Goal: Information Seeking & Learning: Find specific fact

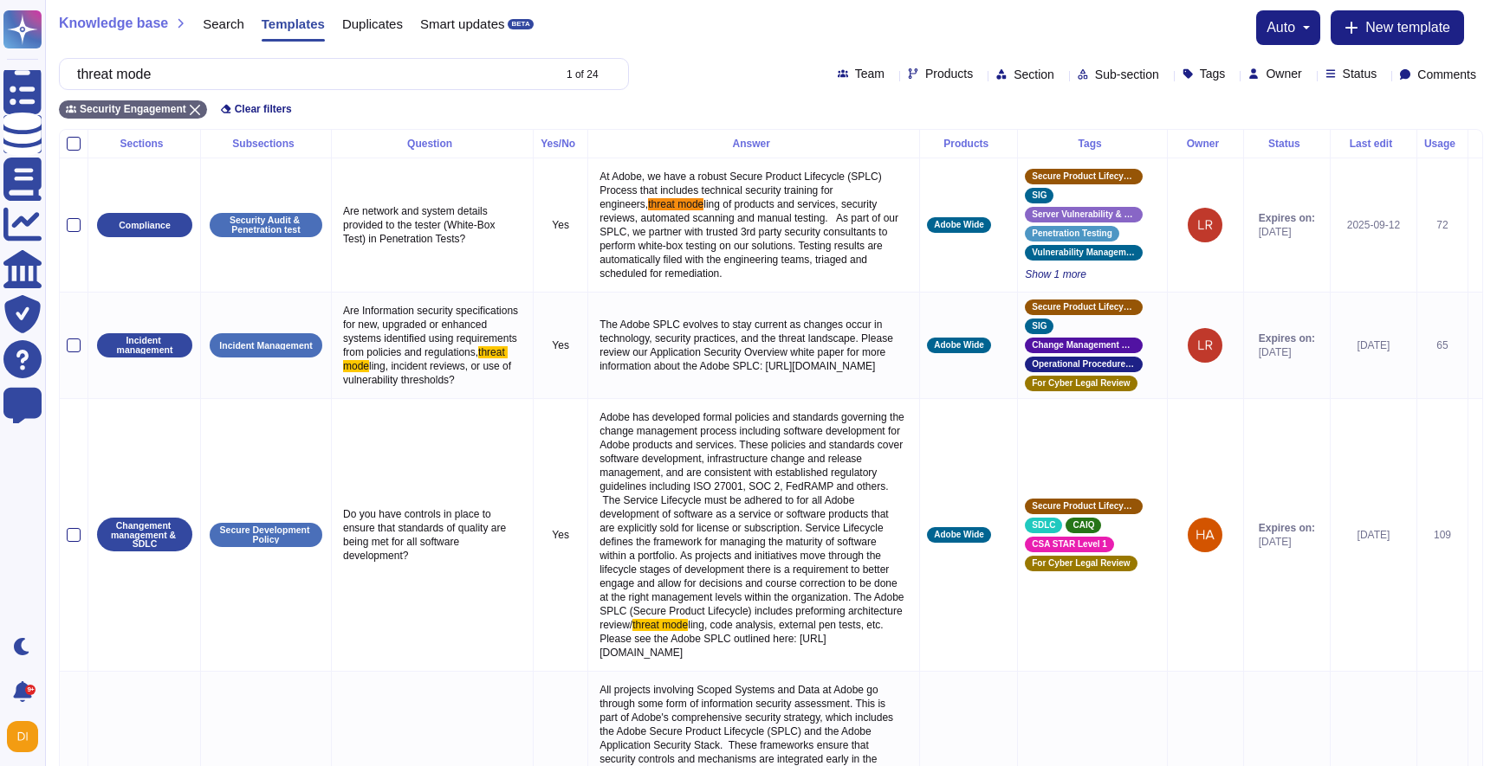
scroll to position [936, 0]
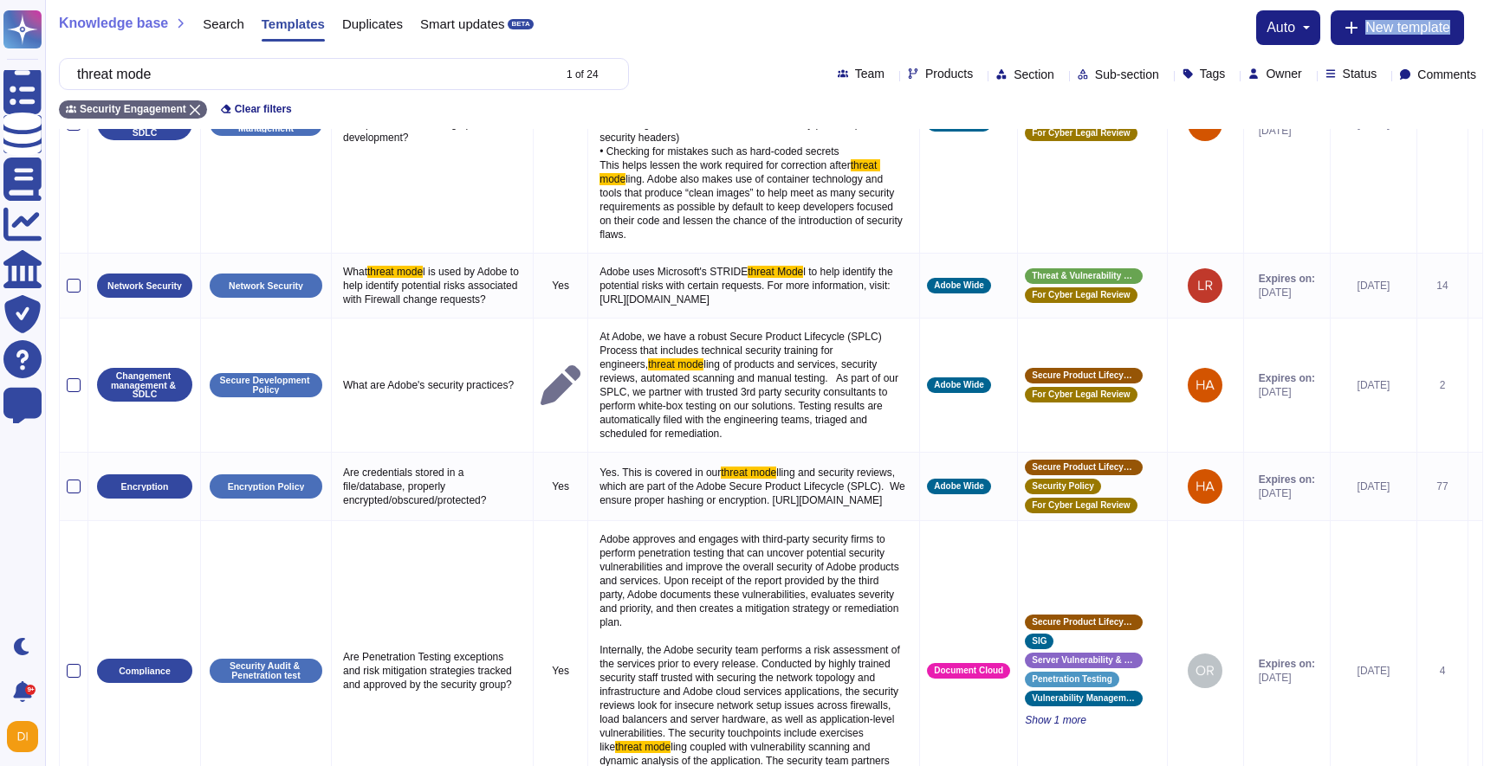
click at [271, 56] on div "Knowledge base Search Templates Duplicates Smart updates BETA auto New template…" at bounding box center [770, 64] width 1451 height 129
click at [271, 78] on input "threat mode" at bounding box center [309, 74] width 482 height 30
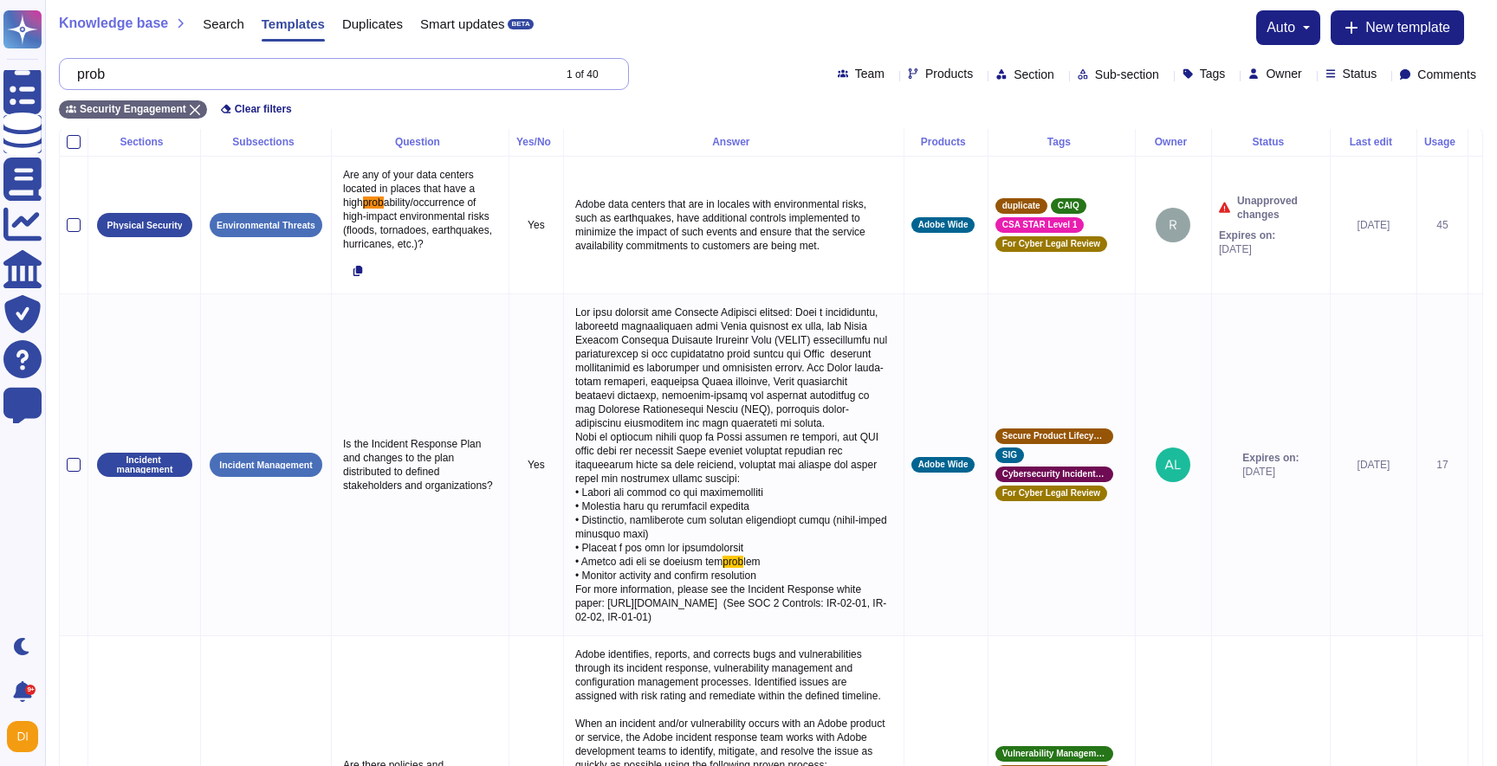
scroll to position [0, 0]
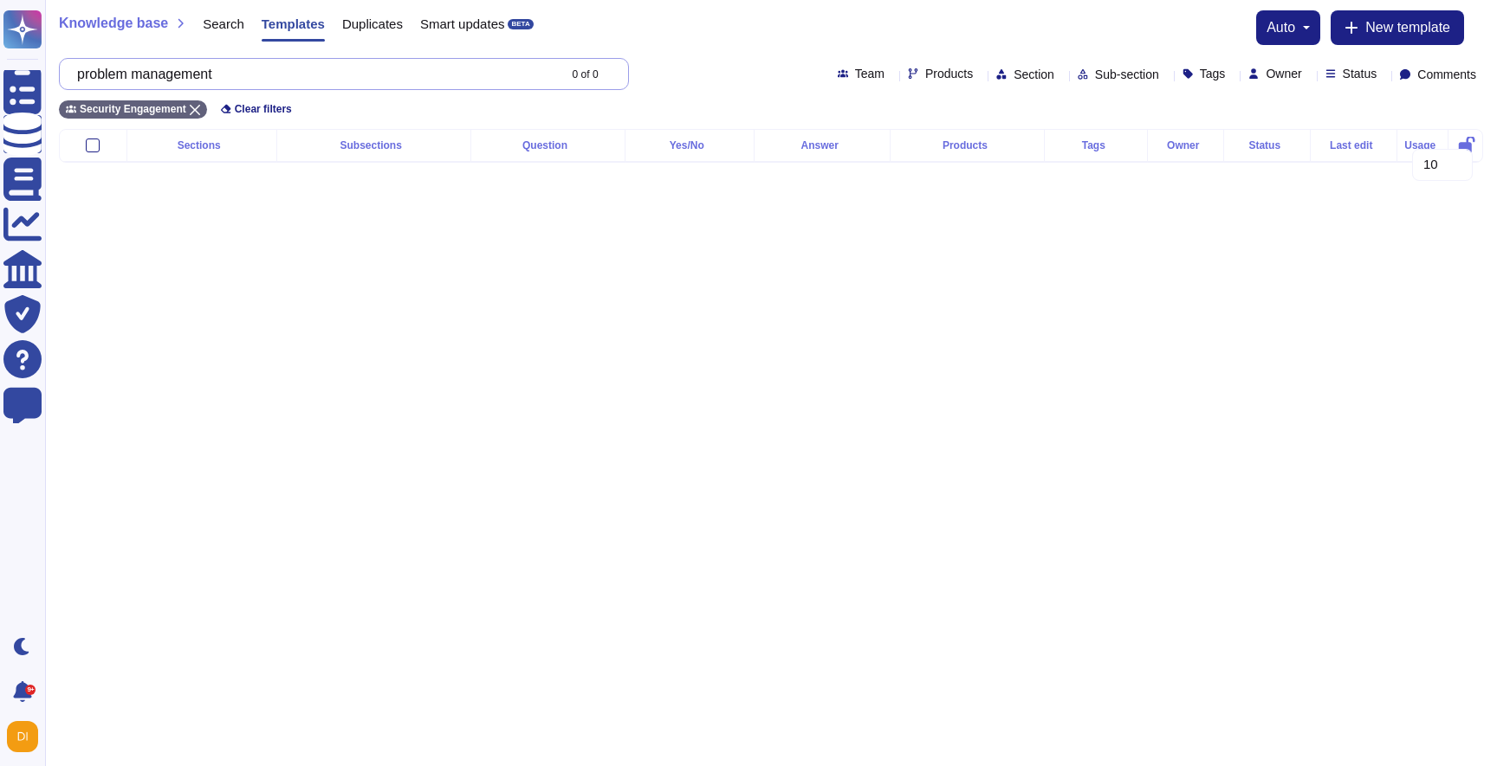
type input "problem management"
click at [197, 107] on icon at bounding box center [195, 110] width 10 height 10
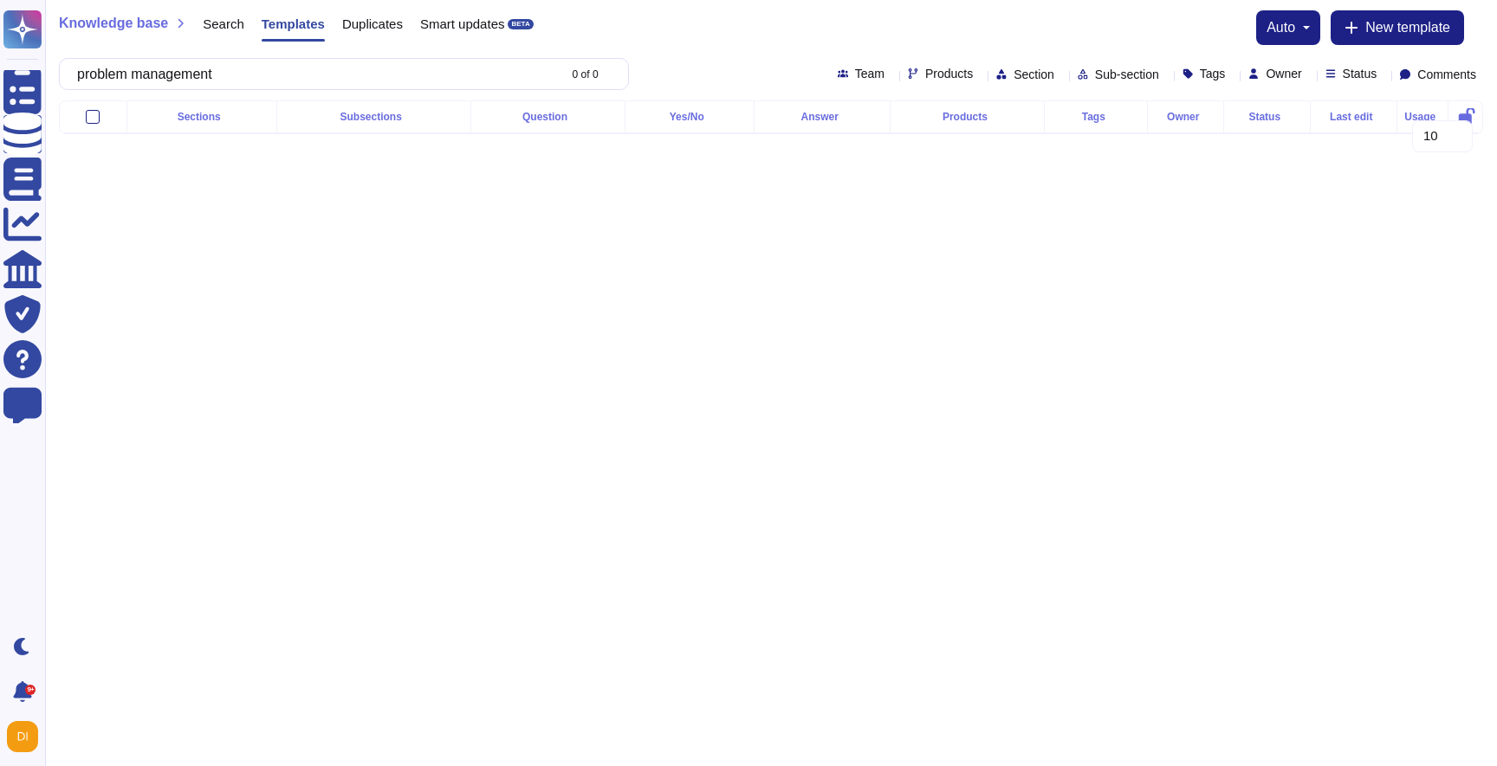
click at [219, 31] on div "Search" at bounding box center [214, 27] width 59 height 35
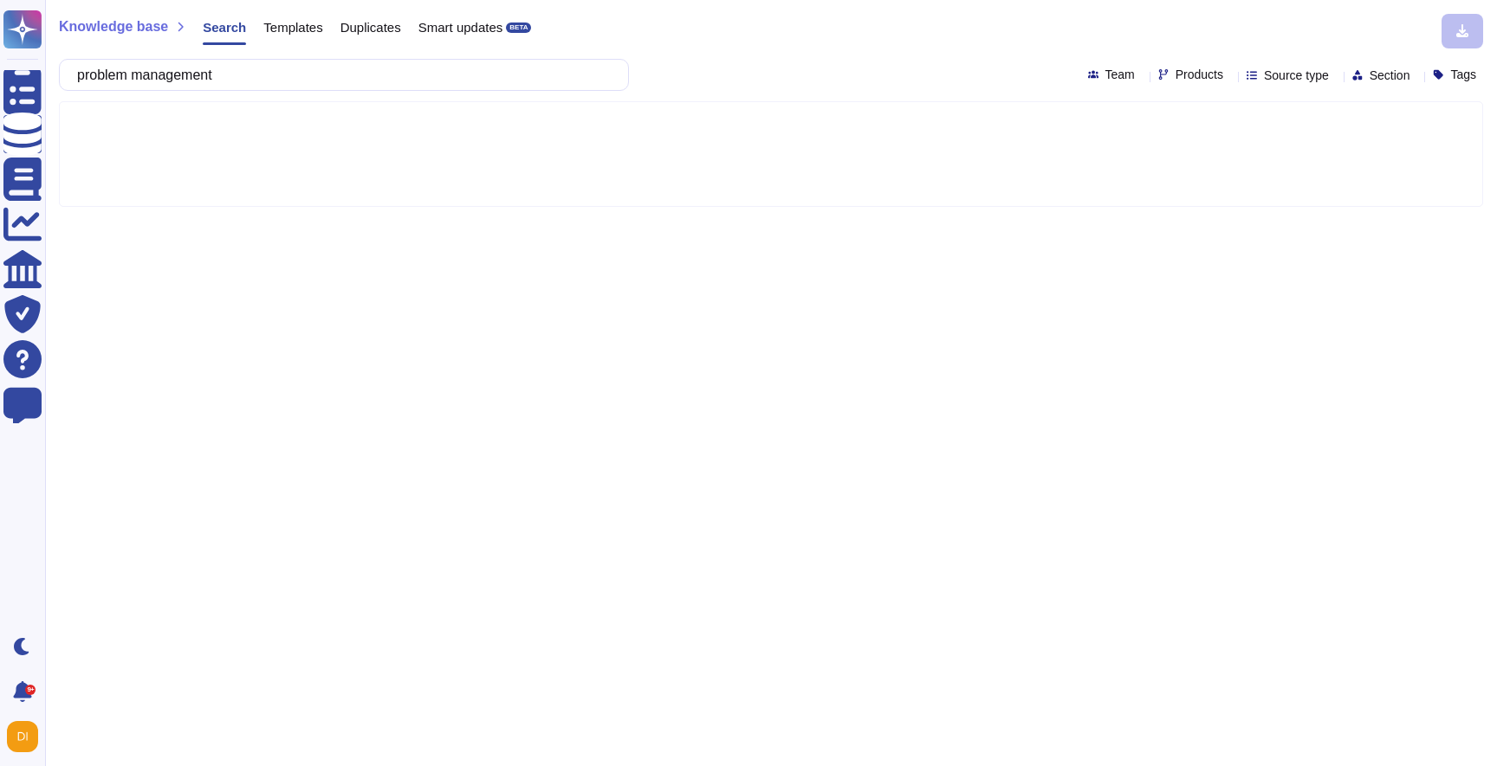
type input "problem management"
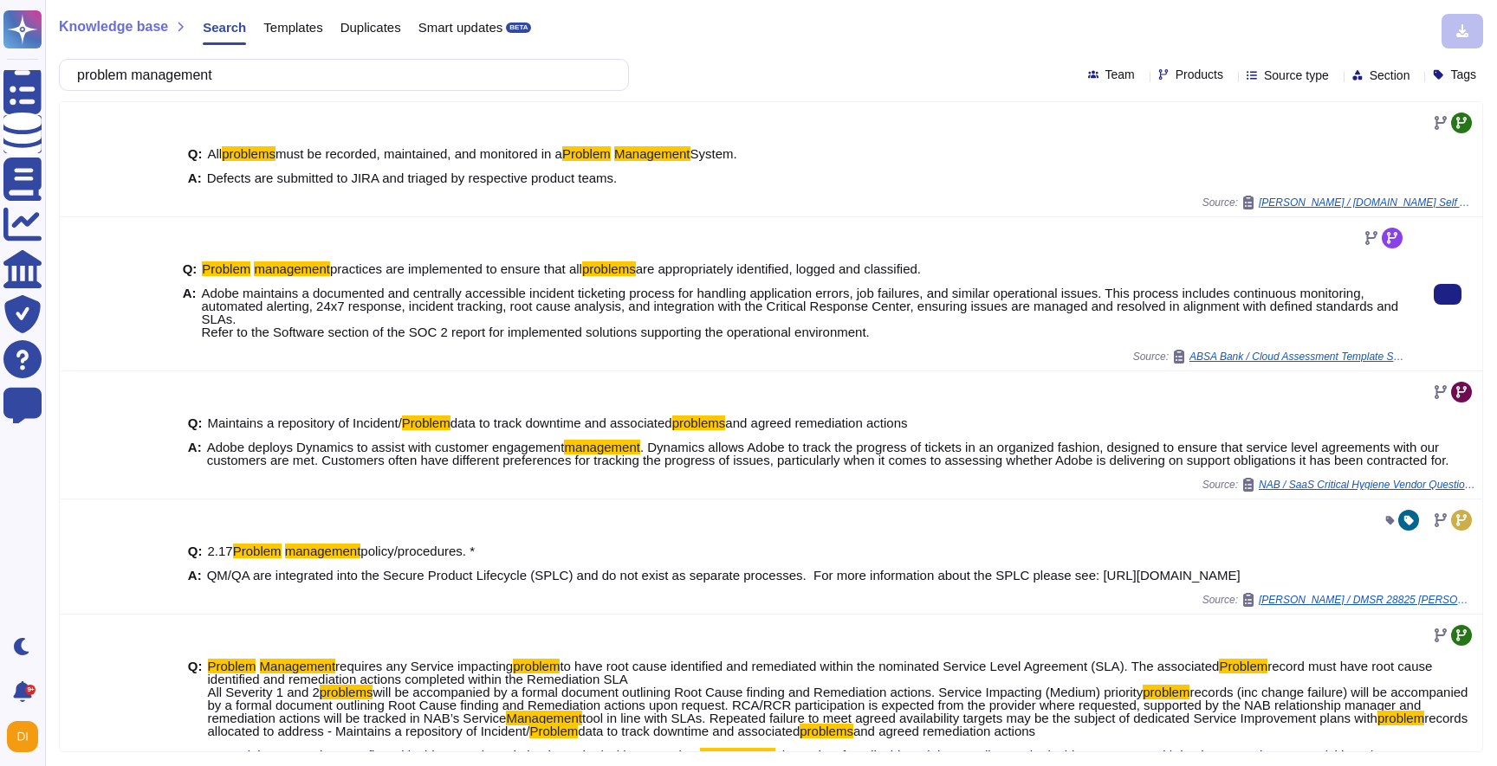
click at [583, 320] on span "Adobe maintains a documented and centrally accessible incident ticketing proces…" at bounding box center [804, 313] width 1204 height 52
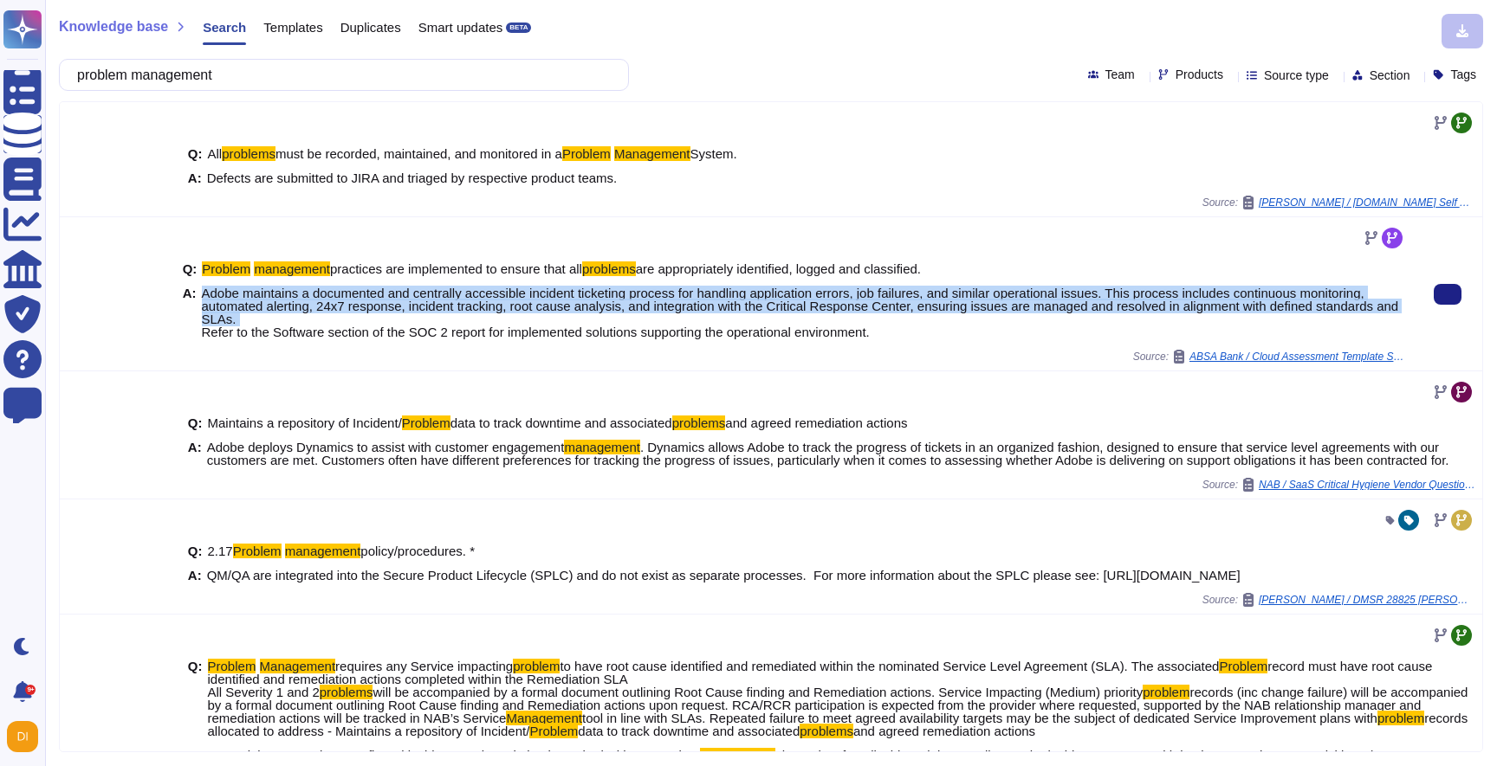
click at [583, 320] on span "Adobe maintains a documented and centrally accessible incident ticketing proces…" at bounding box center [804, 313] width 1204 height 52
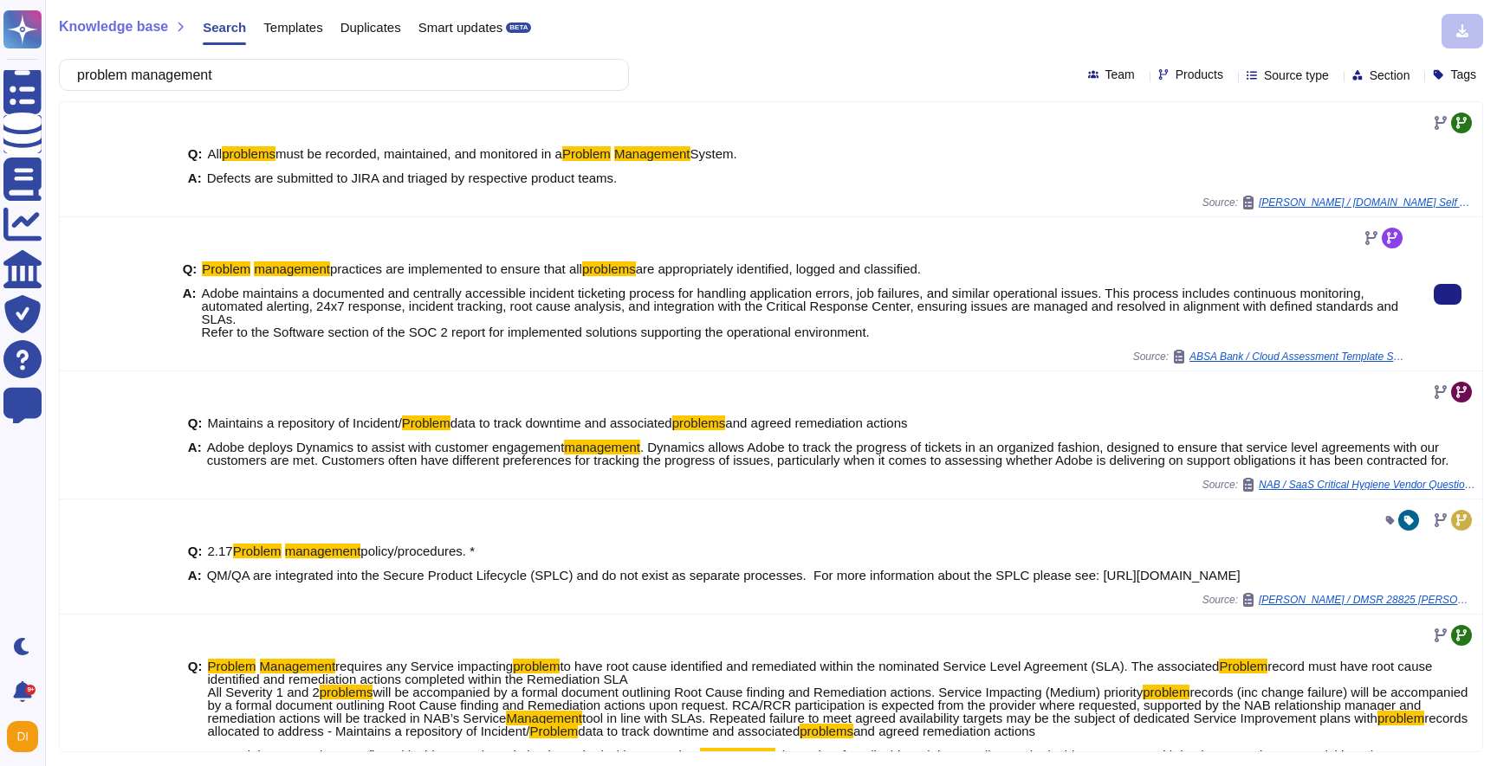
click at [585, 328] on span "Adobe maintains a documented and centrally accessible incident ticketing proces…" at bounding box center [800, 313] width 1197 height 54
click at [637, 307] on span "Adobe maintains a documented and centrally accessible incident ticketing proces…" at bounding box center [800, 313] width 1197 height 54
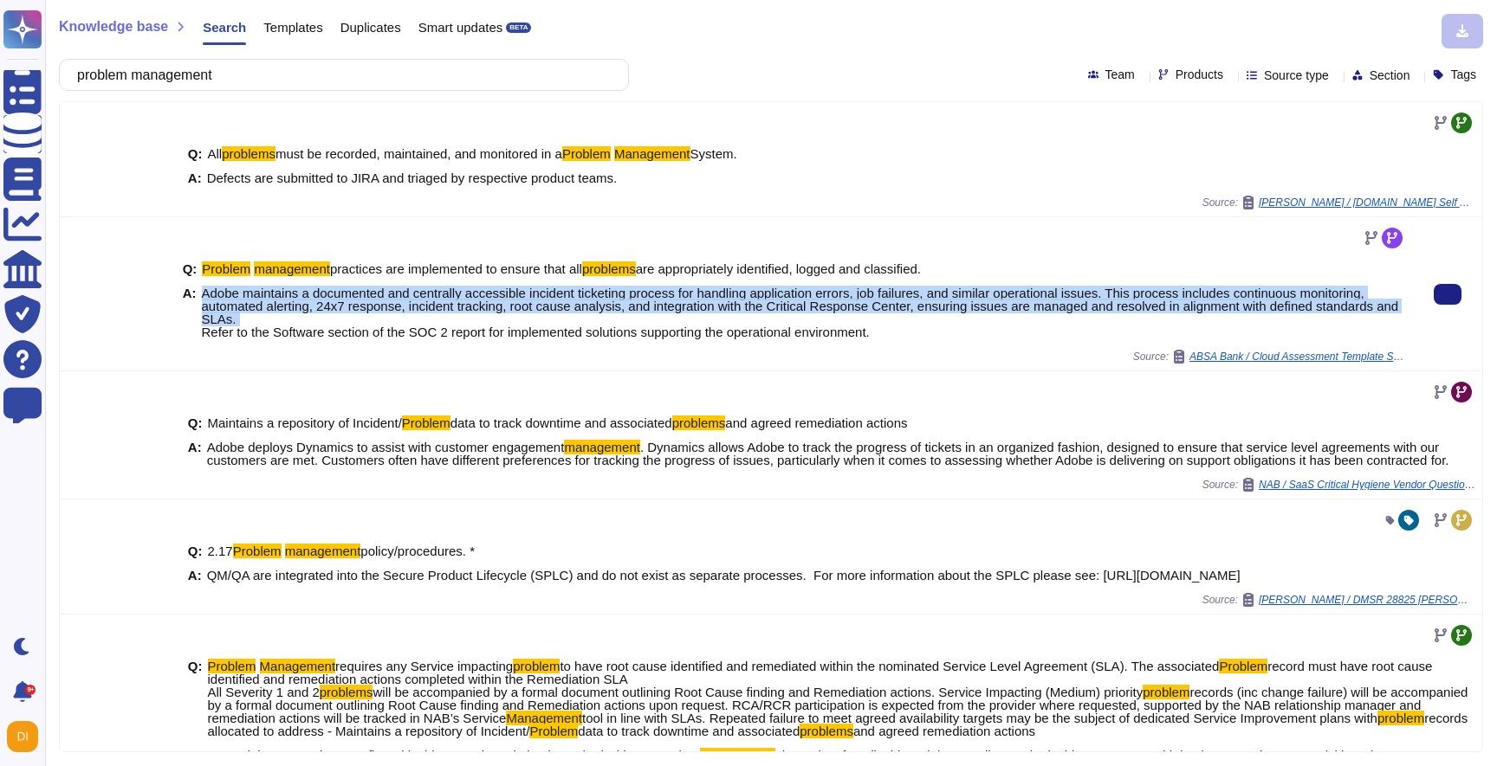
click at [637, 307] on span "Adobe maintains a documented and centrally accessible incident ticketing proces…" at bounding box center [800, 313] width 1197 height 54
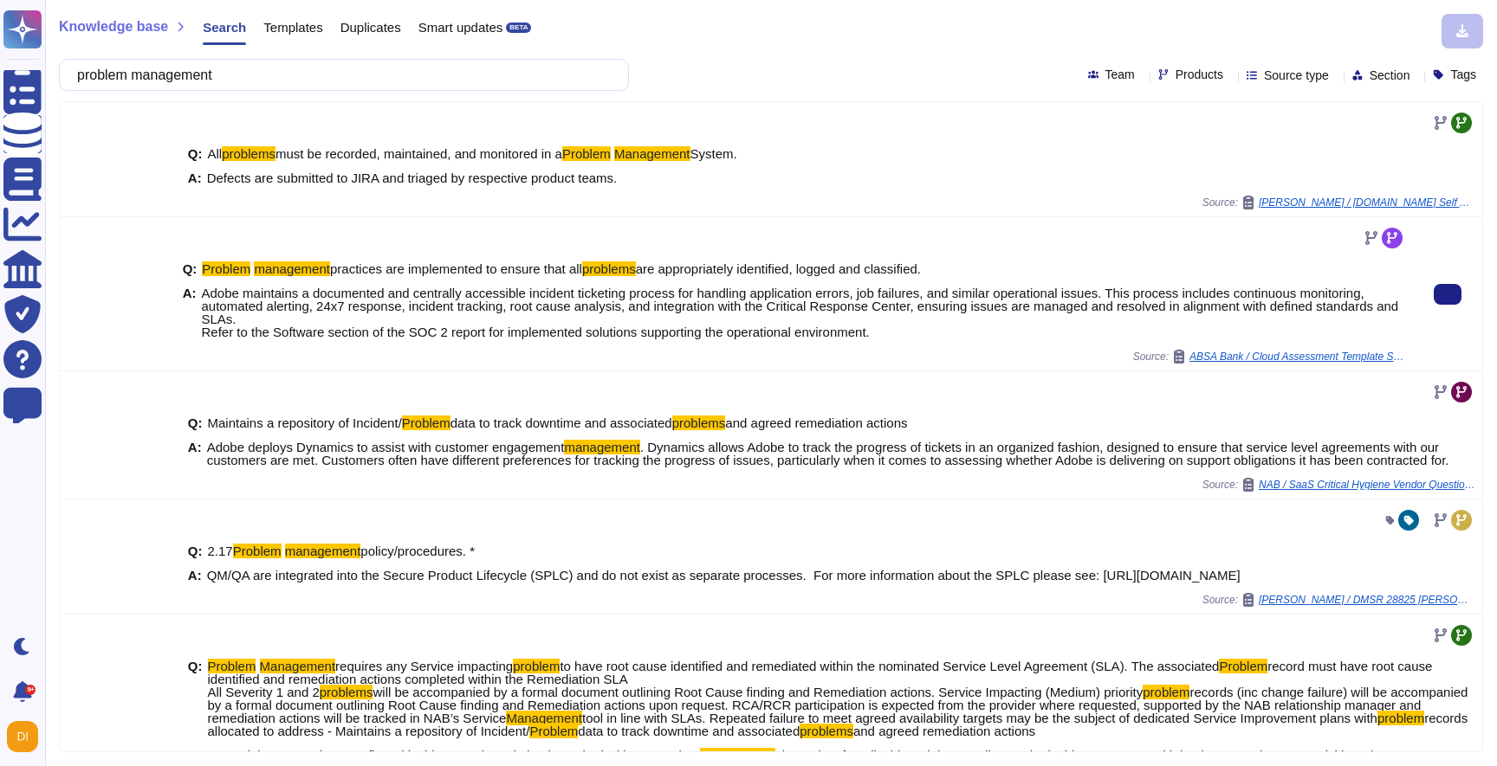
click at [637, 310] on span "Adobe maintains a documented and centrally accessible incident ticketing proces…" at bounding box center [800, 313] width 1197 height 54
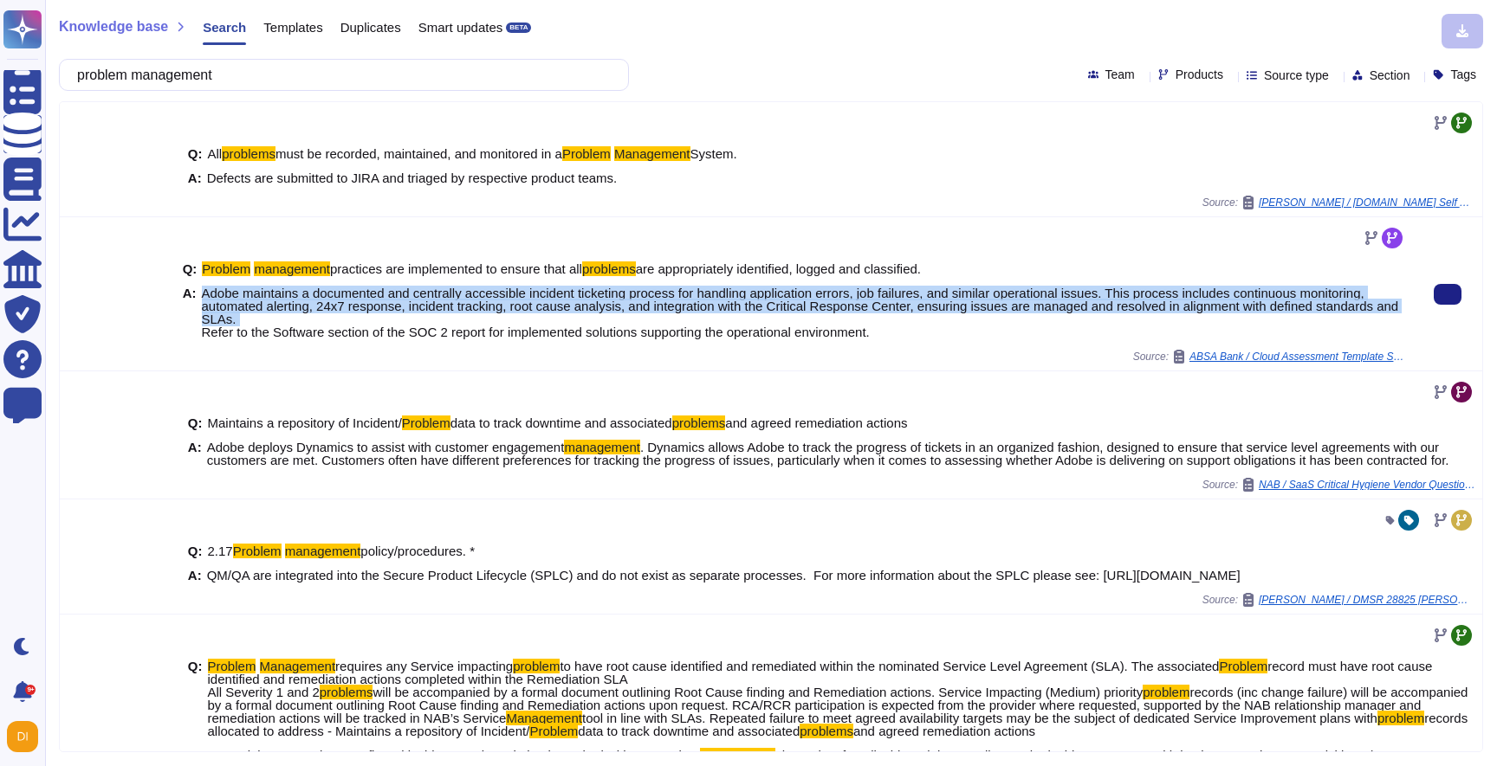
click at [637, 310] on span "Adobe maintains a documented and centrally accessible incident ticketing proces…" at bounding box center [800, 313] width 1197 height 54
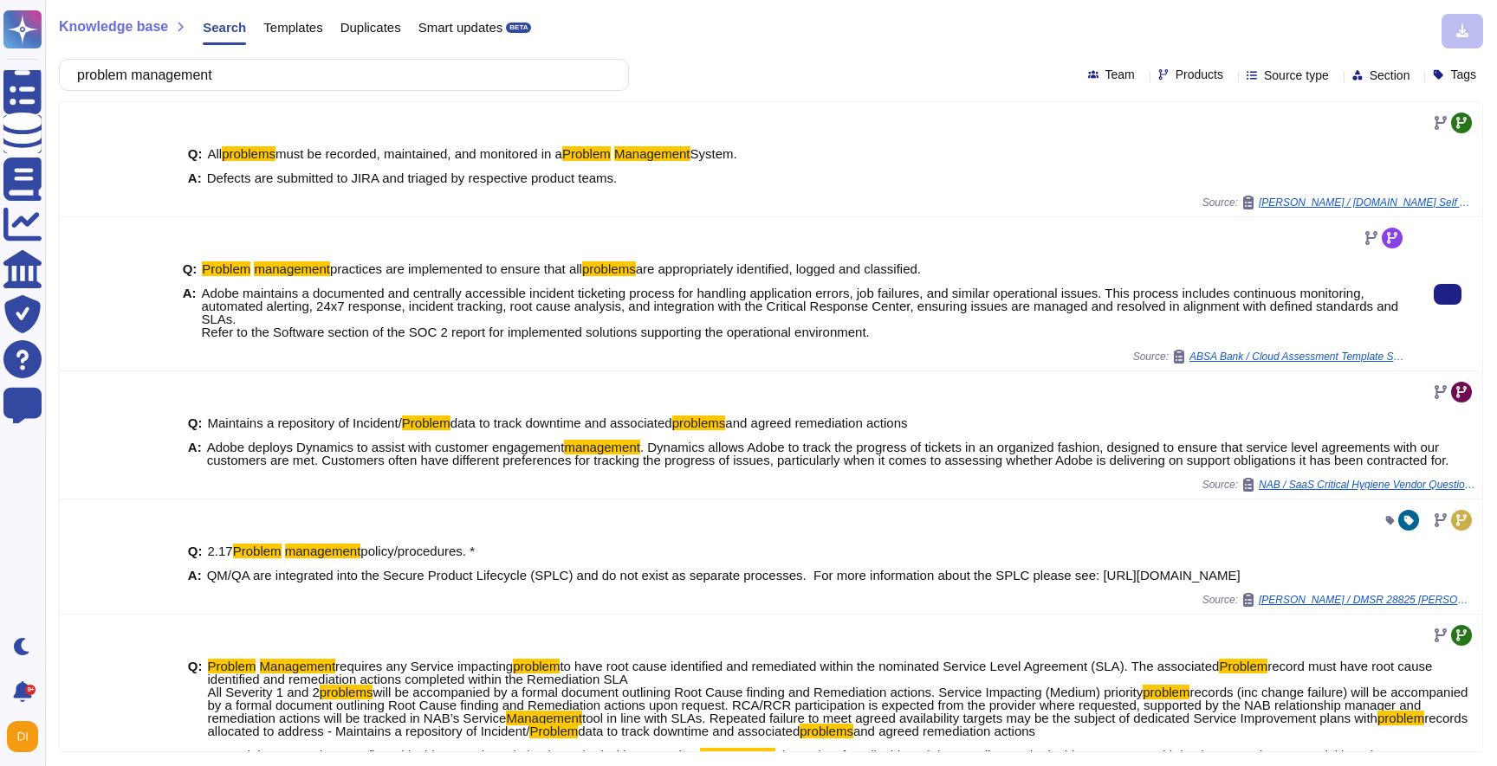
click at [627, 347] on div "Q: Problem management practices are implemented to ensure that all problems are…" at bounding box center [794, 301] width 1223 height 98
click at [634, 336] on span "Adobe maintains a documented and centrally accessible incident ticketing proces…" at bounding box center [800, 313] width 1197 height 54
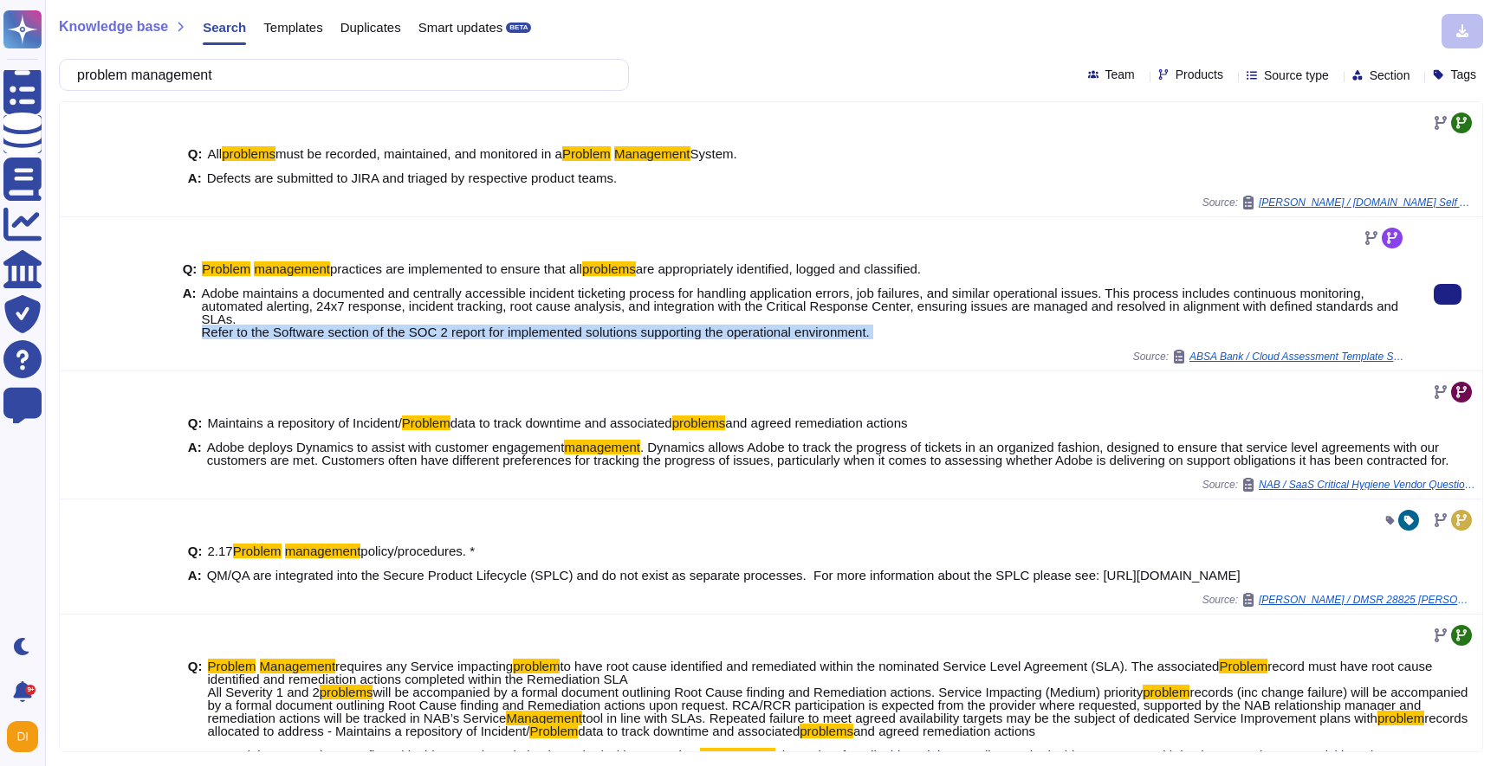
click at [634, 336] on span "Adobe maintains a documented and centrally accessible incident ticketing proces…" at bounding box center [800, 313] width 1197 height 54
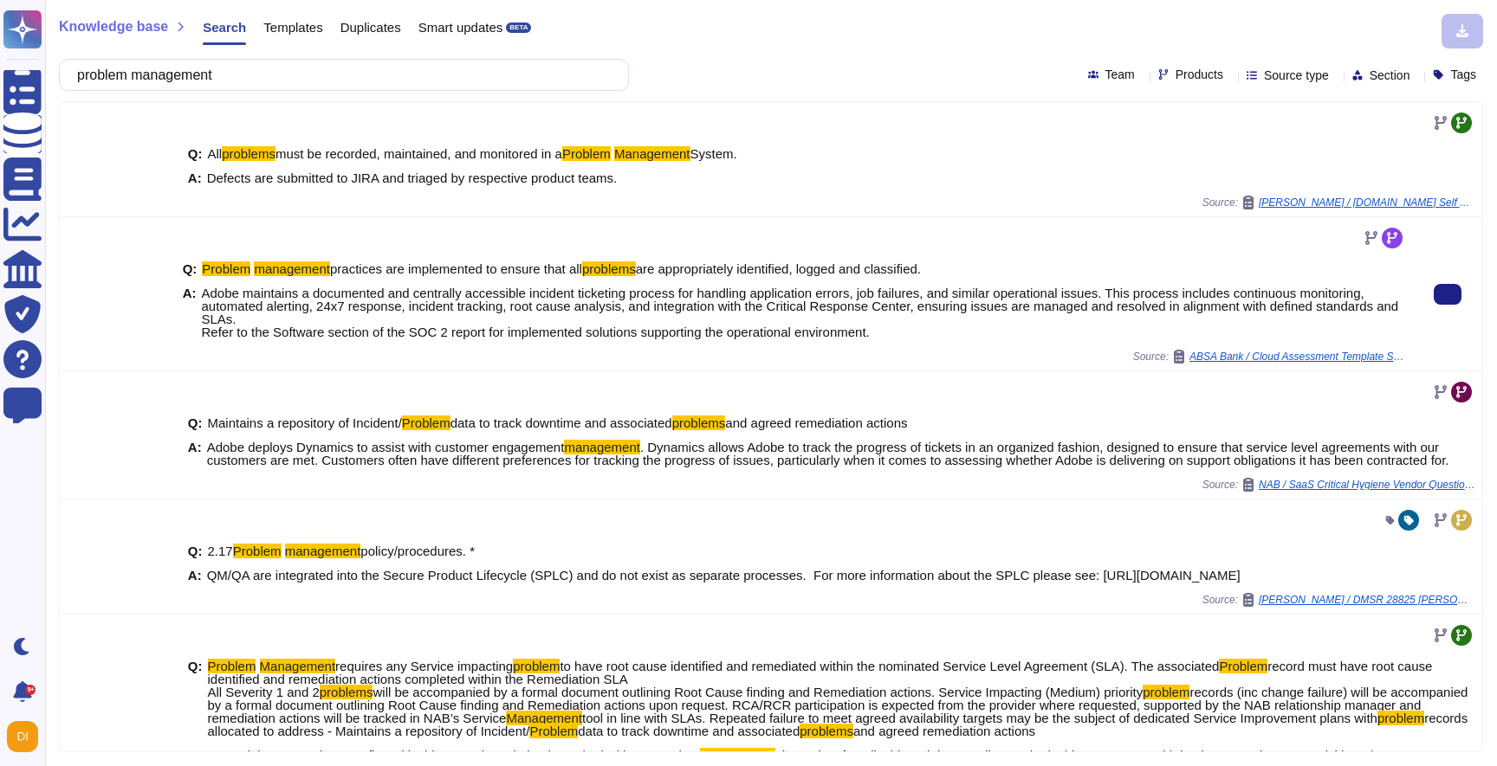
click at [616, 297] on span "Adobe maintains a documented and centrally accessible incident ticketing proces…" at bounding box center [800, 313] width 1197 height 54
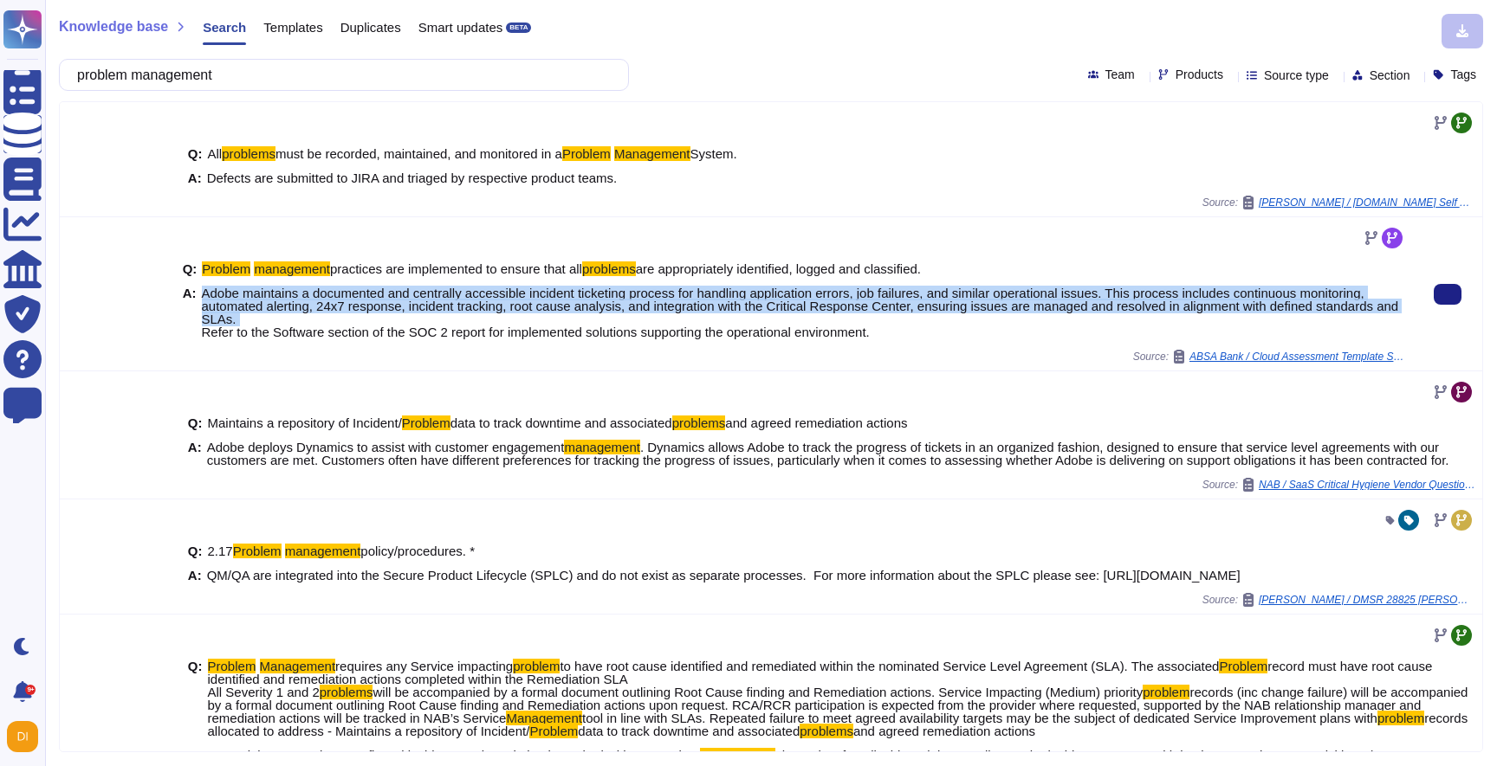
click at [616, 297] on span "Adobe maintains a documented and centrally accessible incident ticketing proces…" at bounding box center [800, 313] width 1197 height 54
copy span "Adobe maintains a documented and centrally accessible incident ticketing proces…"
